Goal: Ask a question: Seek information or help from site administrators or community

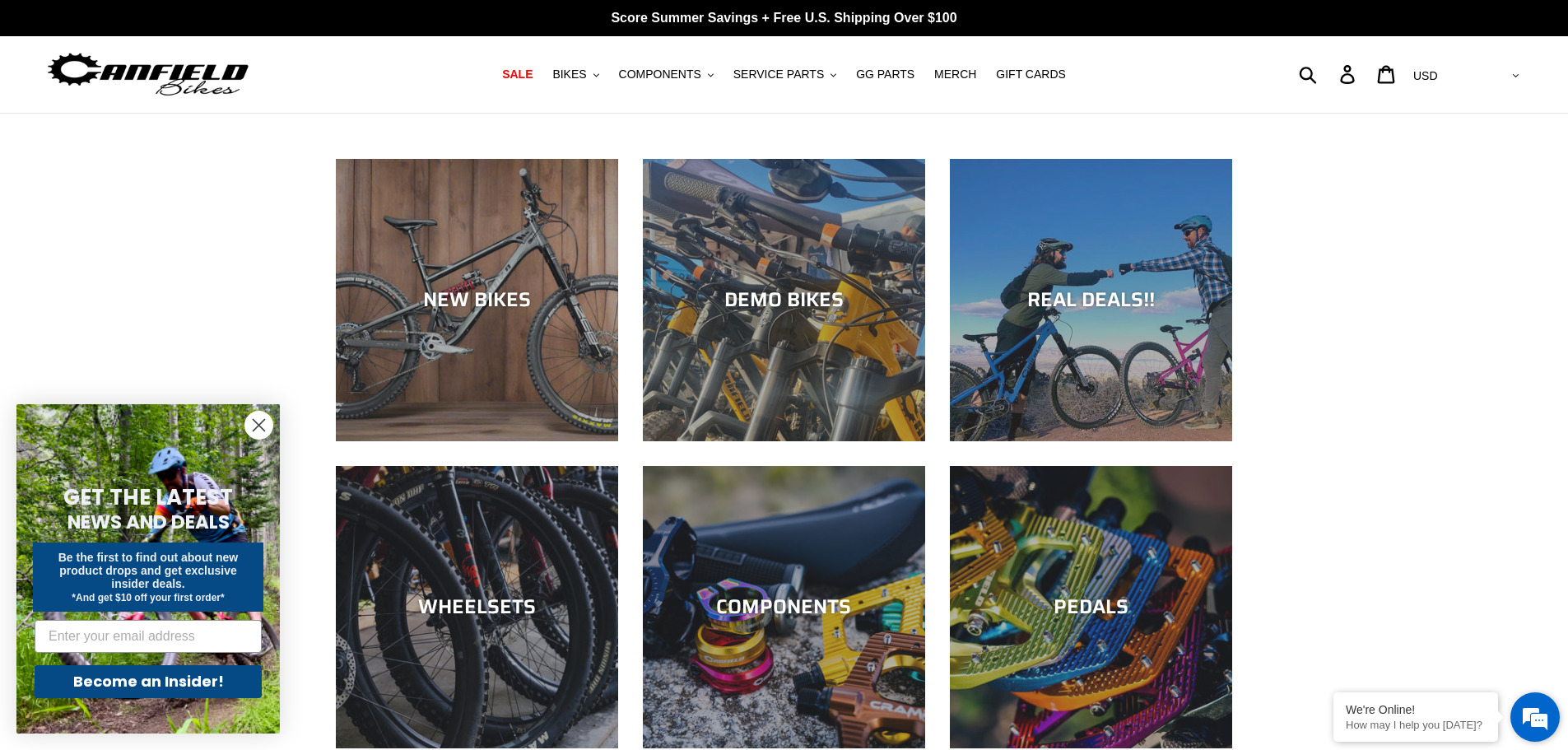
click at [1539, 715] on em at bounding box center [1535, 716] width 44 height 44
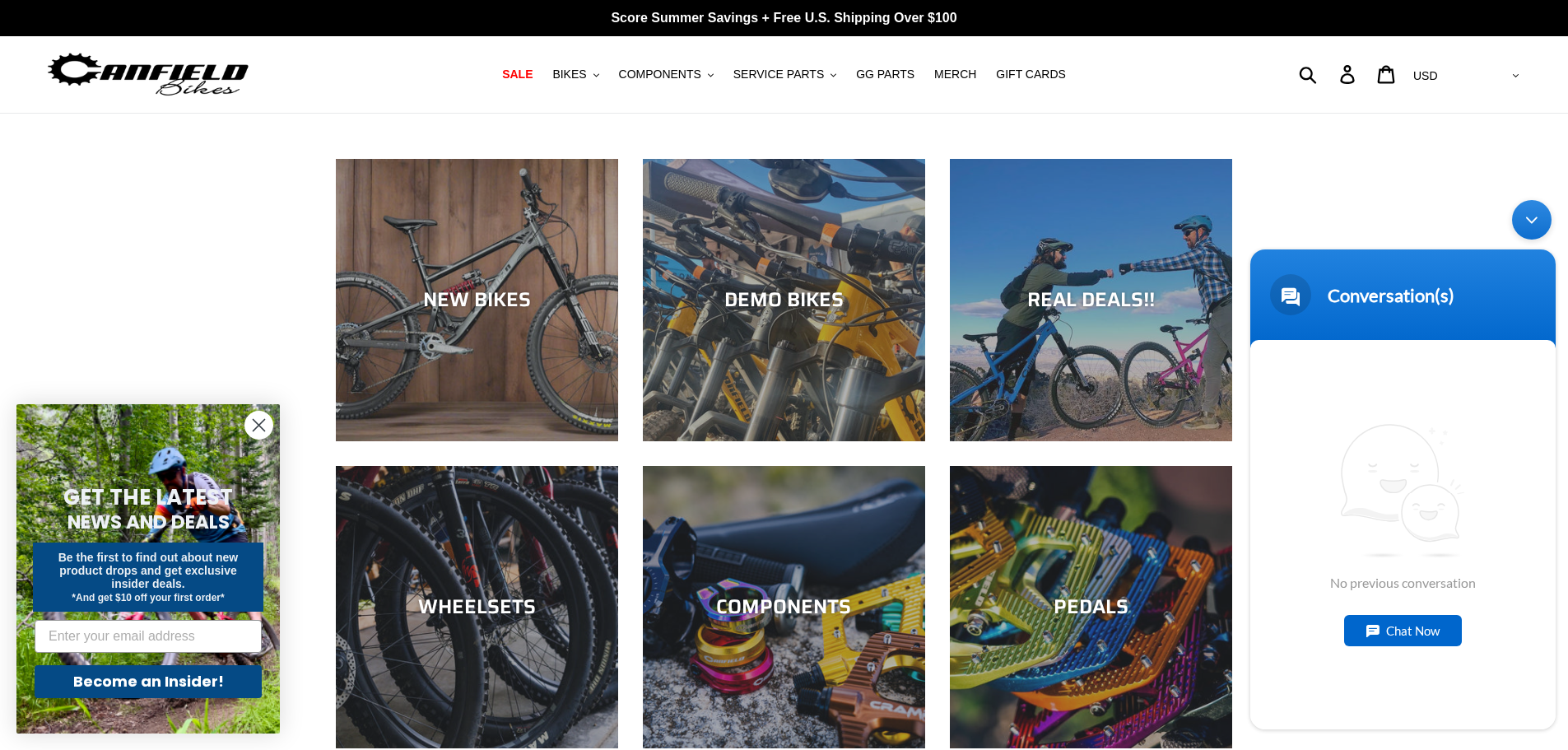
click at [1413, 629] on div "Chat Now" at bounding box center [1403, 630] width 118 height 31
type textarea "H"
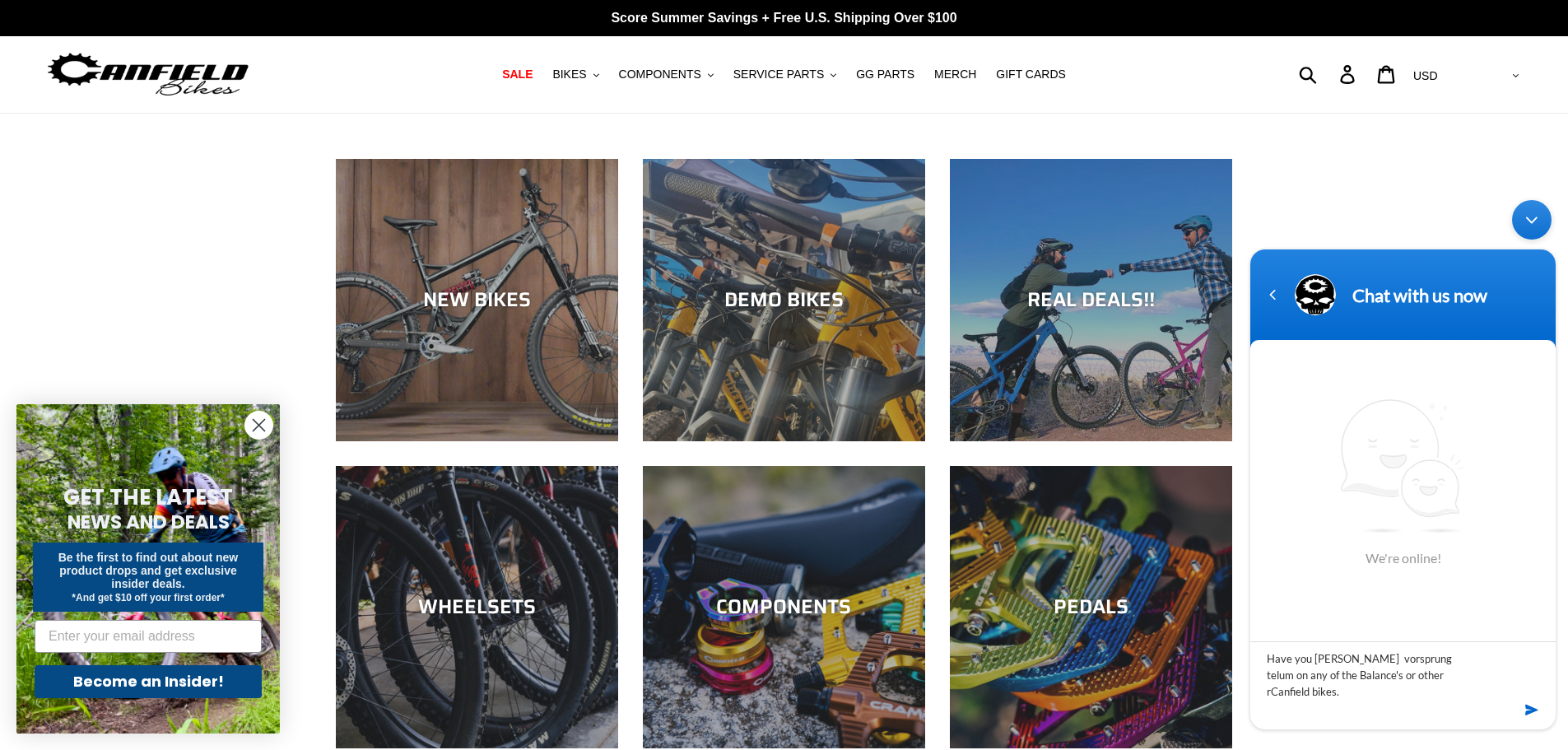
type textarea "Have you [PERSON_NAME] vorsprung telum on any of the Balance's or other rCanfie…"
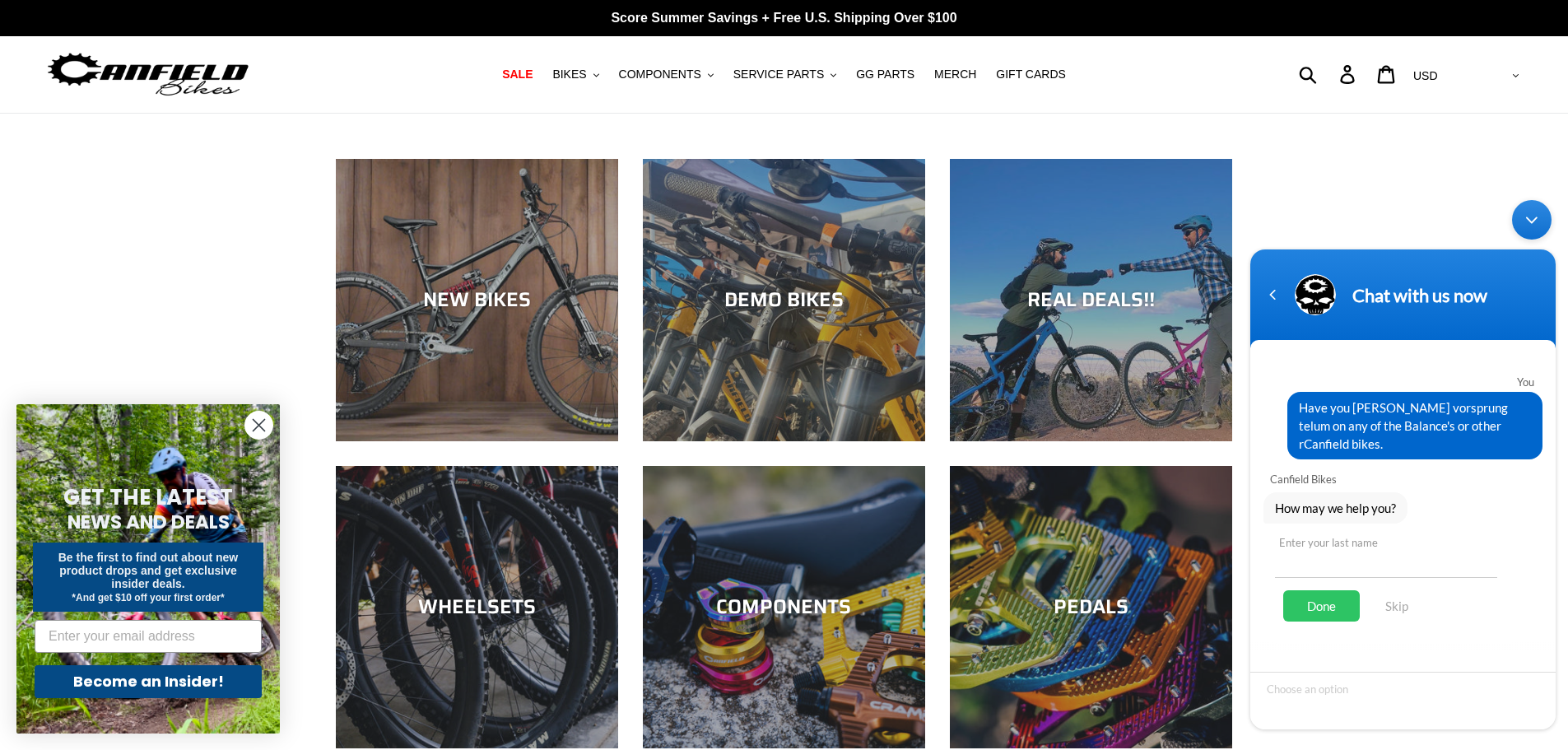
click at [1377, 572] on input "text" at bounding box center [1386, 559] width 223 height 40
type input "[PERSON_NAME]"
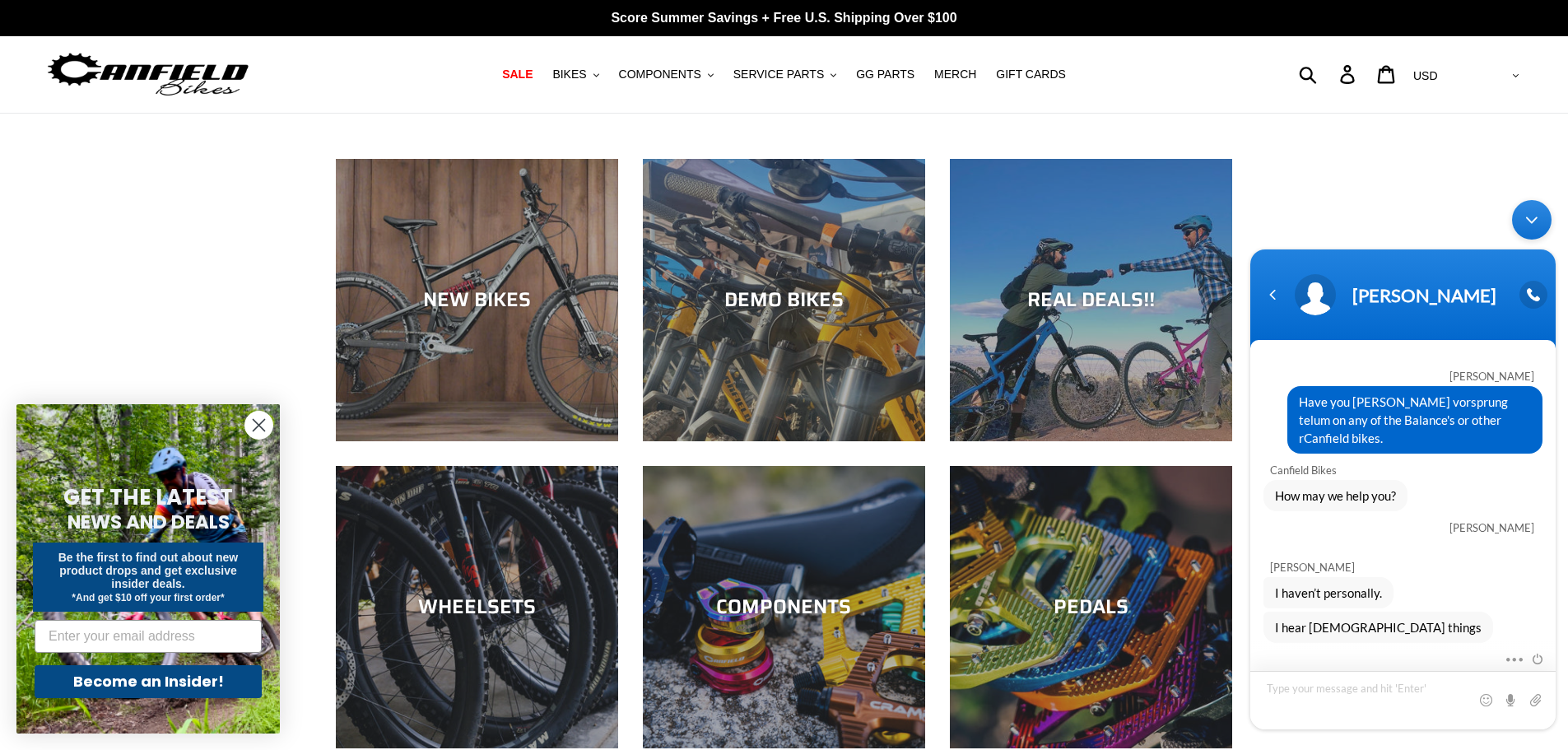
click at [1376, 707] on textarea "Type your message and hit 'Enter'" at bounding box center [1403, 701] width 306 height 59
type textarea "I was looking at the shock because of the rapid revalve tech"
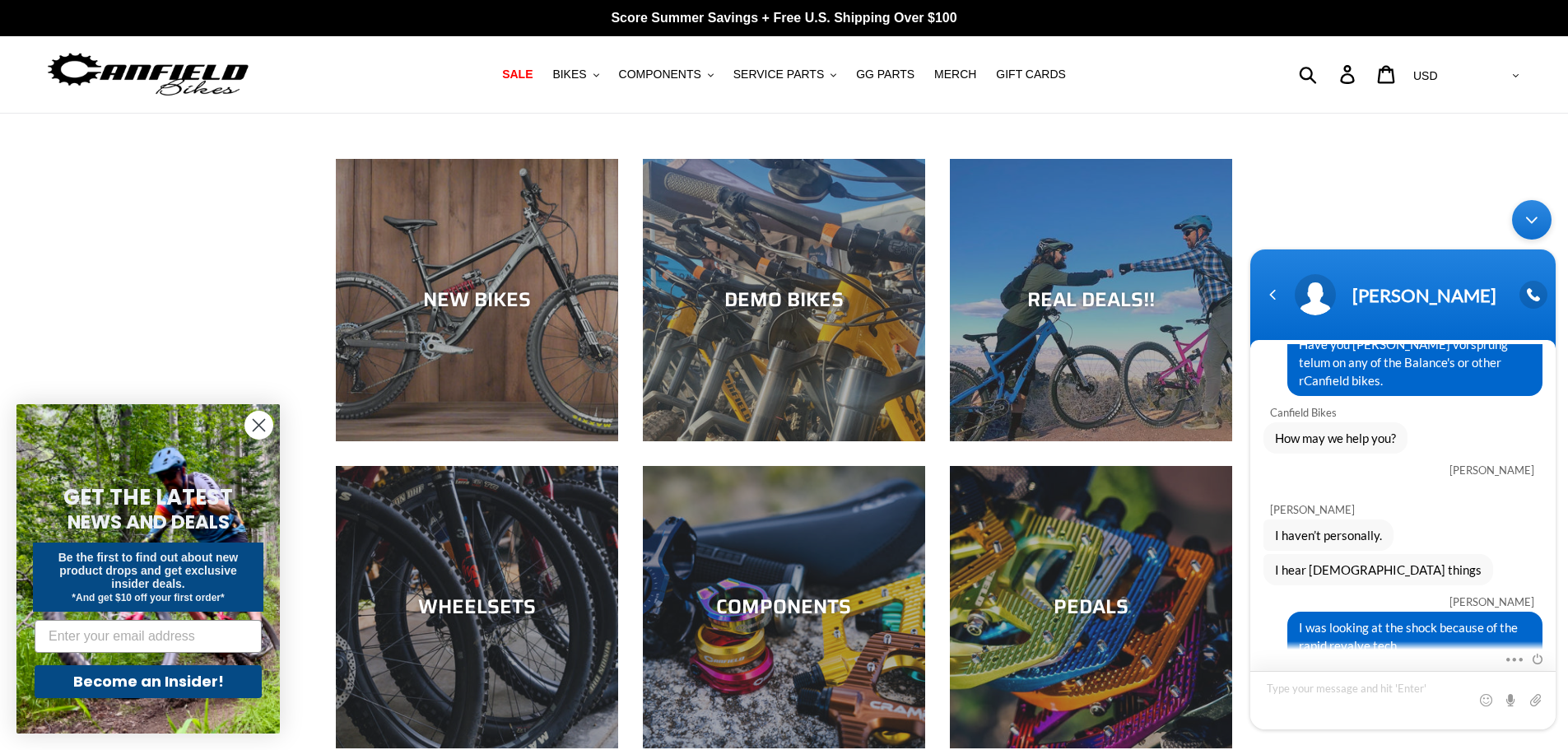
type textarea "g"
type textarea "I"
type textarea "Just curious."
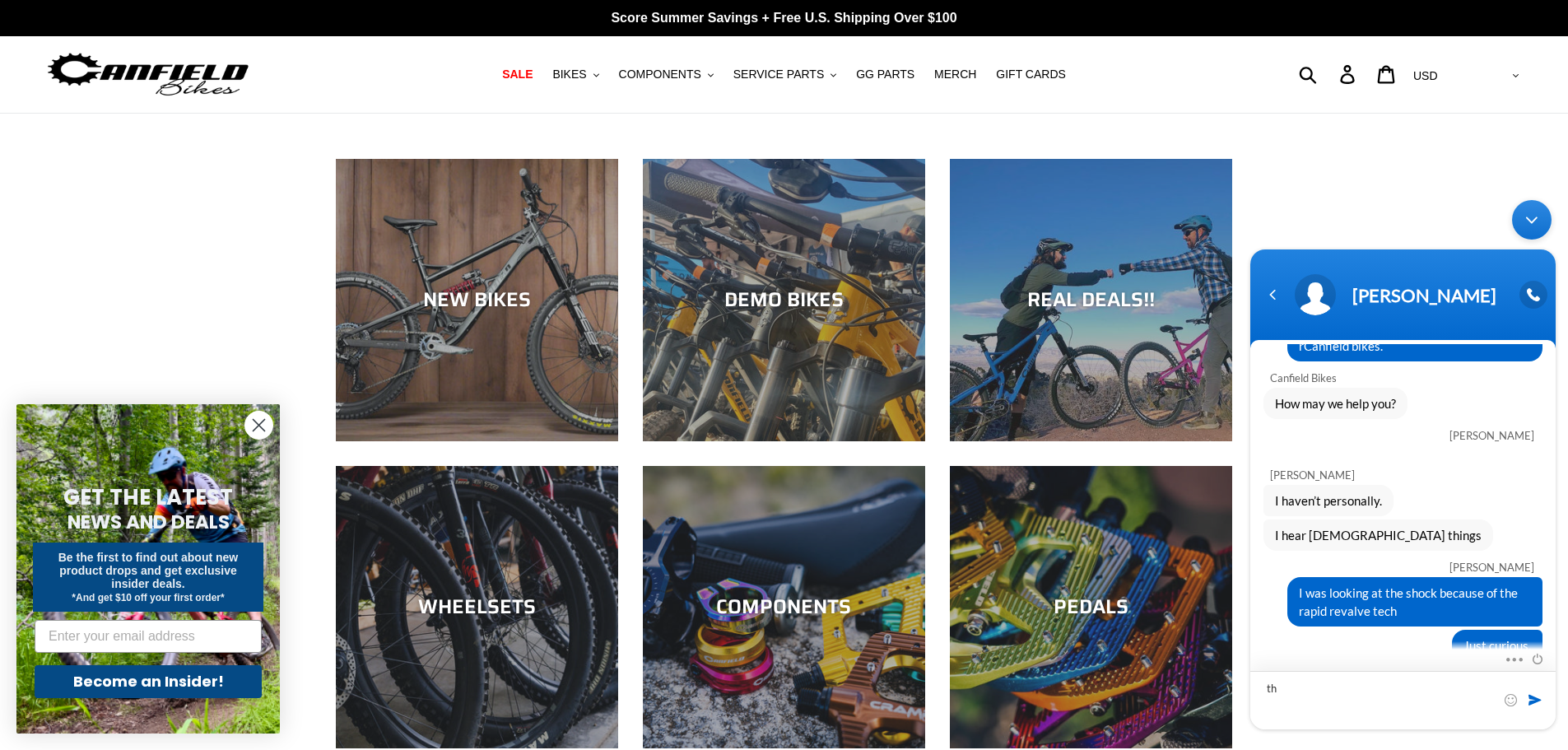
type textarea "t"
type textarea "M"
type textarea "i found a lightly used one and might give it a whirl"
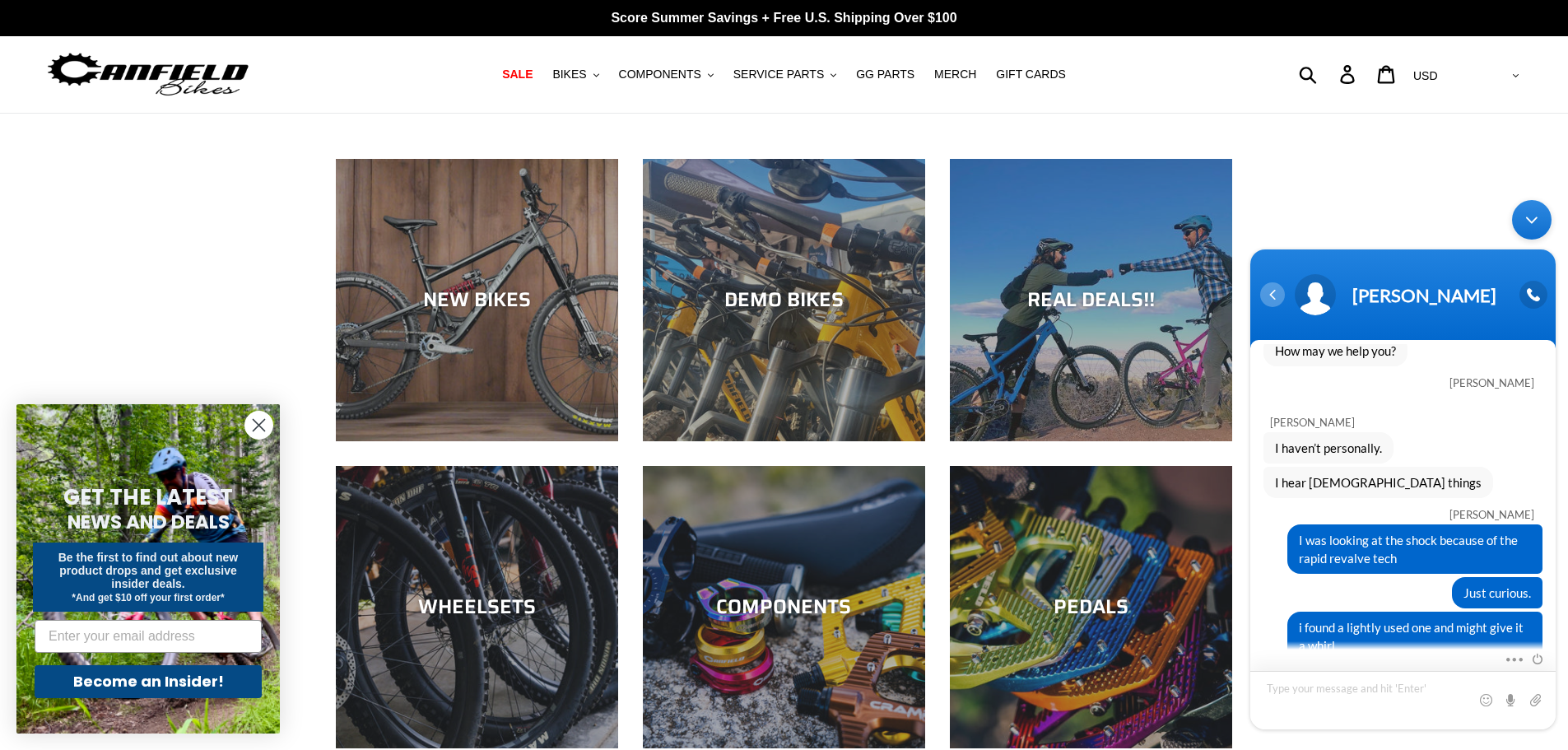
click at [1280, 305] on div "Navigation go back" at bounding box center [1273, 294] width 25 height 25
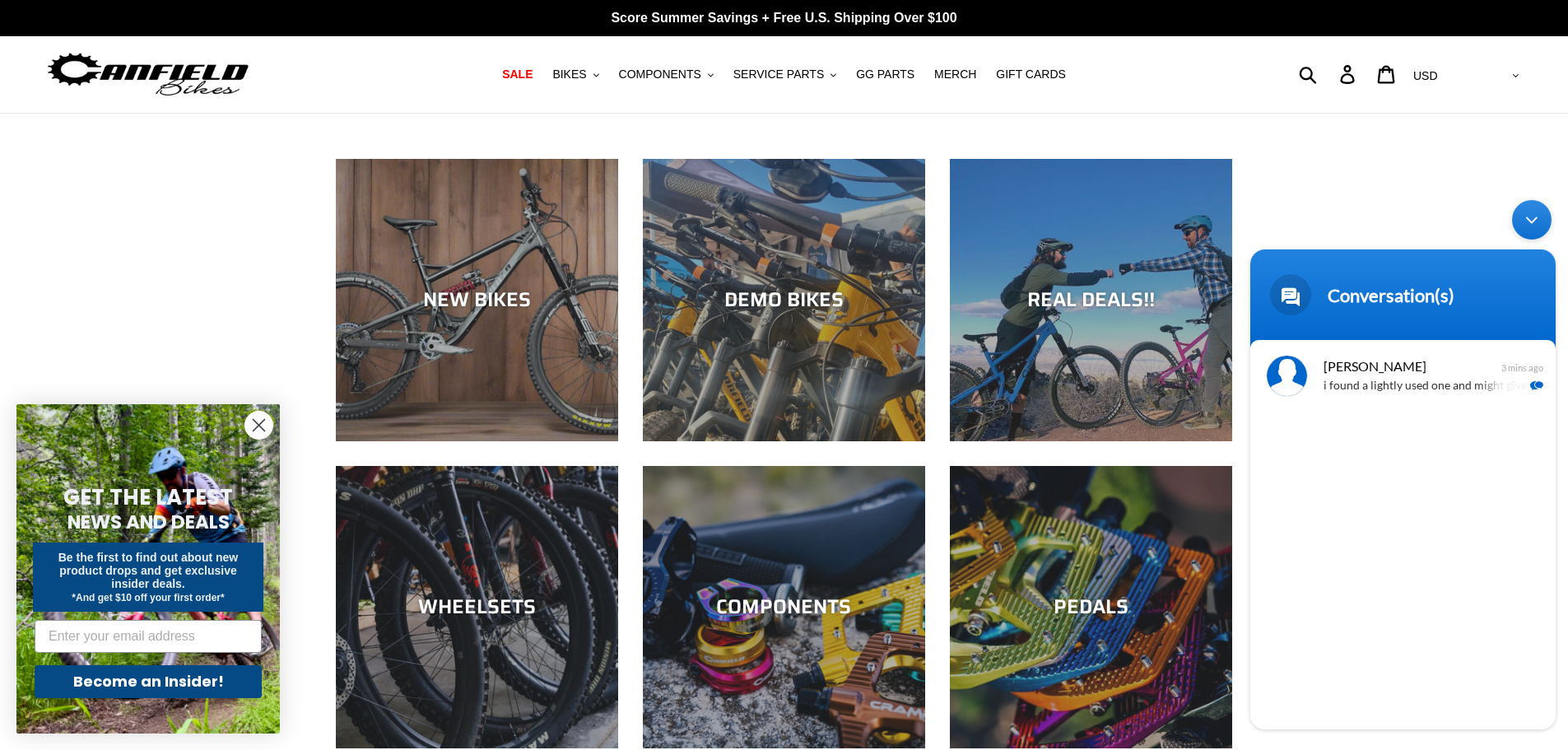
click at [1307, 210] on body "Conversation(s) [PERSON_NAME] Have you [PERSON_NAME] vorsprung telum on any of …" at bounding box center [1403, 465] width 322 height 546
